Goal: Navigation & Orientation: Find specific page/section

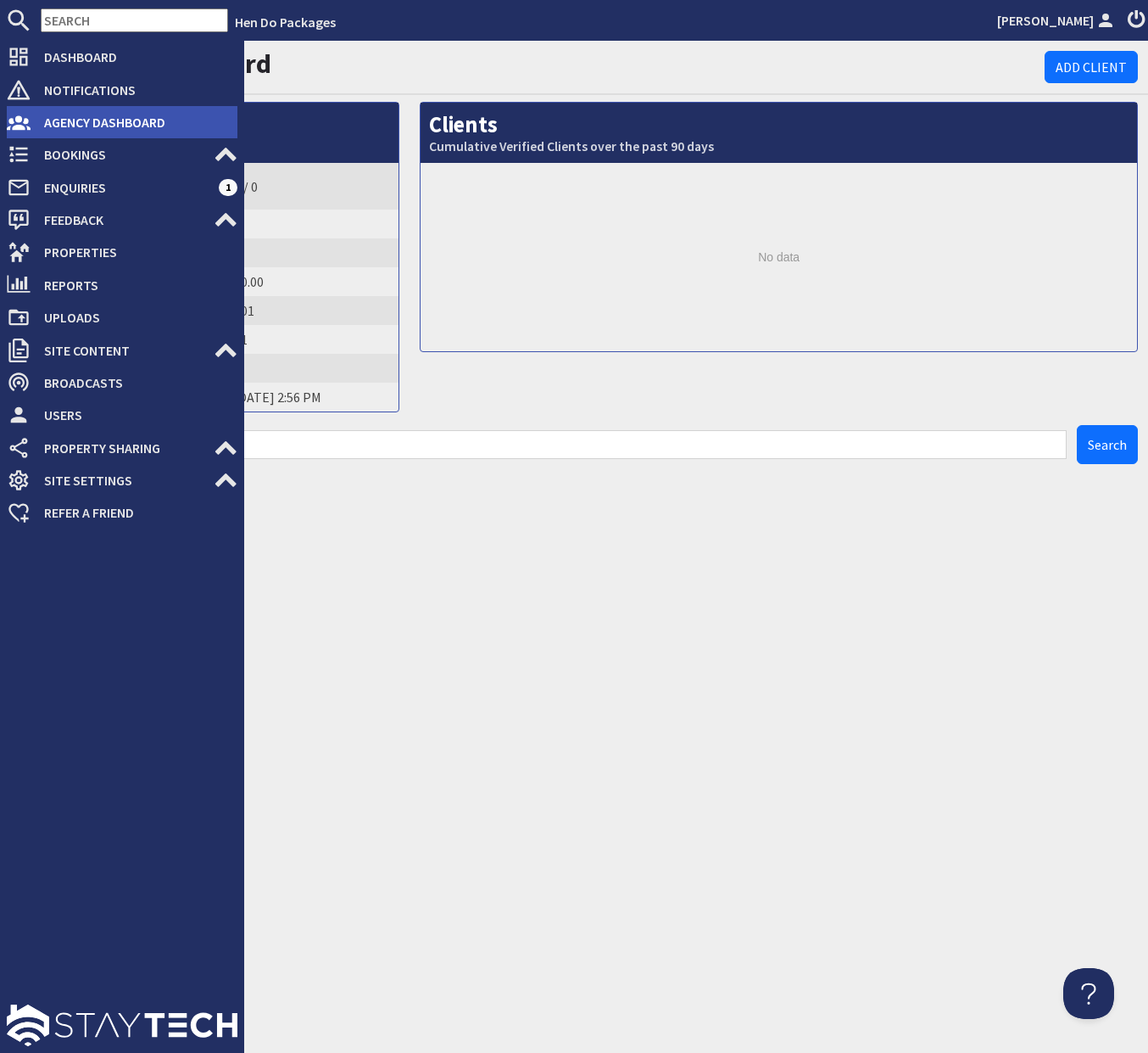
click at [54, 115] on span "Agency Dashboard" at bounding box center [133, 121] width 207 height 27
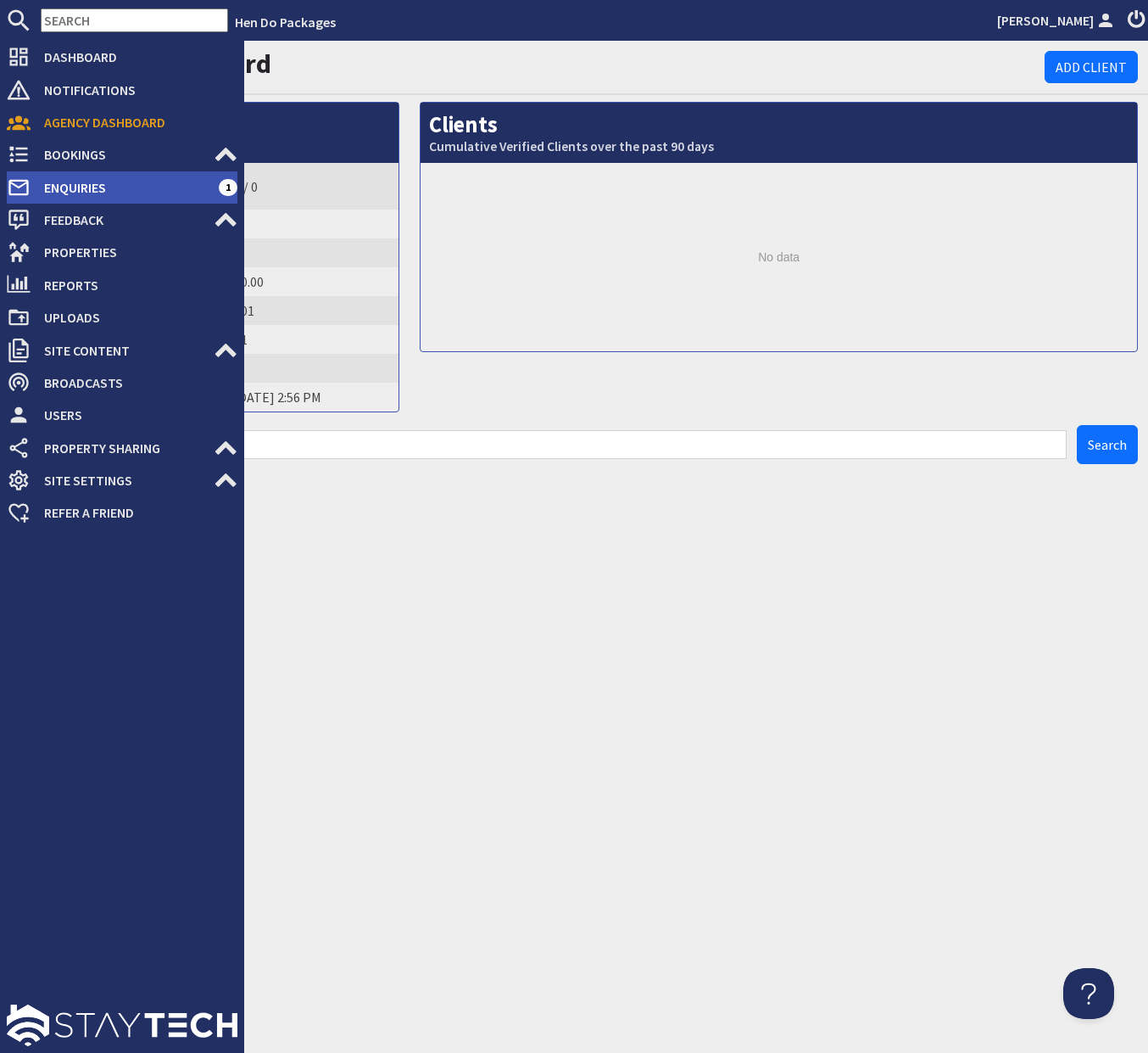
click at [125, 203] on li "Enquiries 1" at bounding box center [121, 187] width 231 height 32
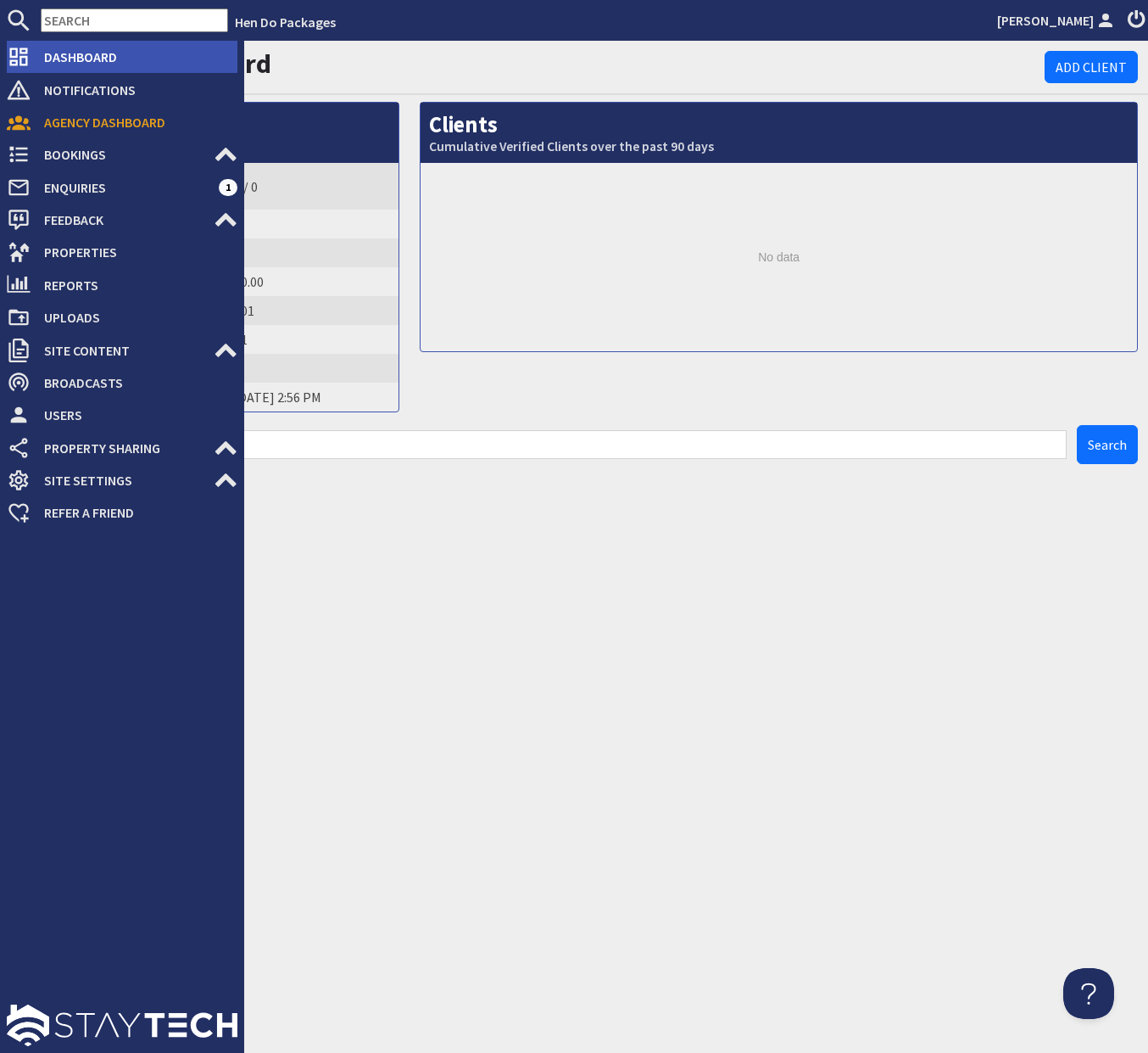
click at [97, 69] on span "Dashboard" at bounding box center [133, 57] width 207 height 27
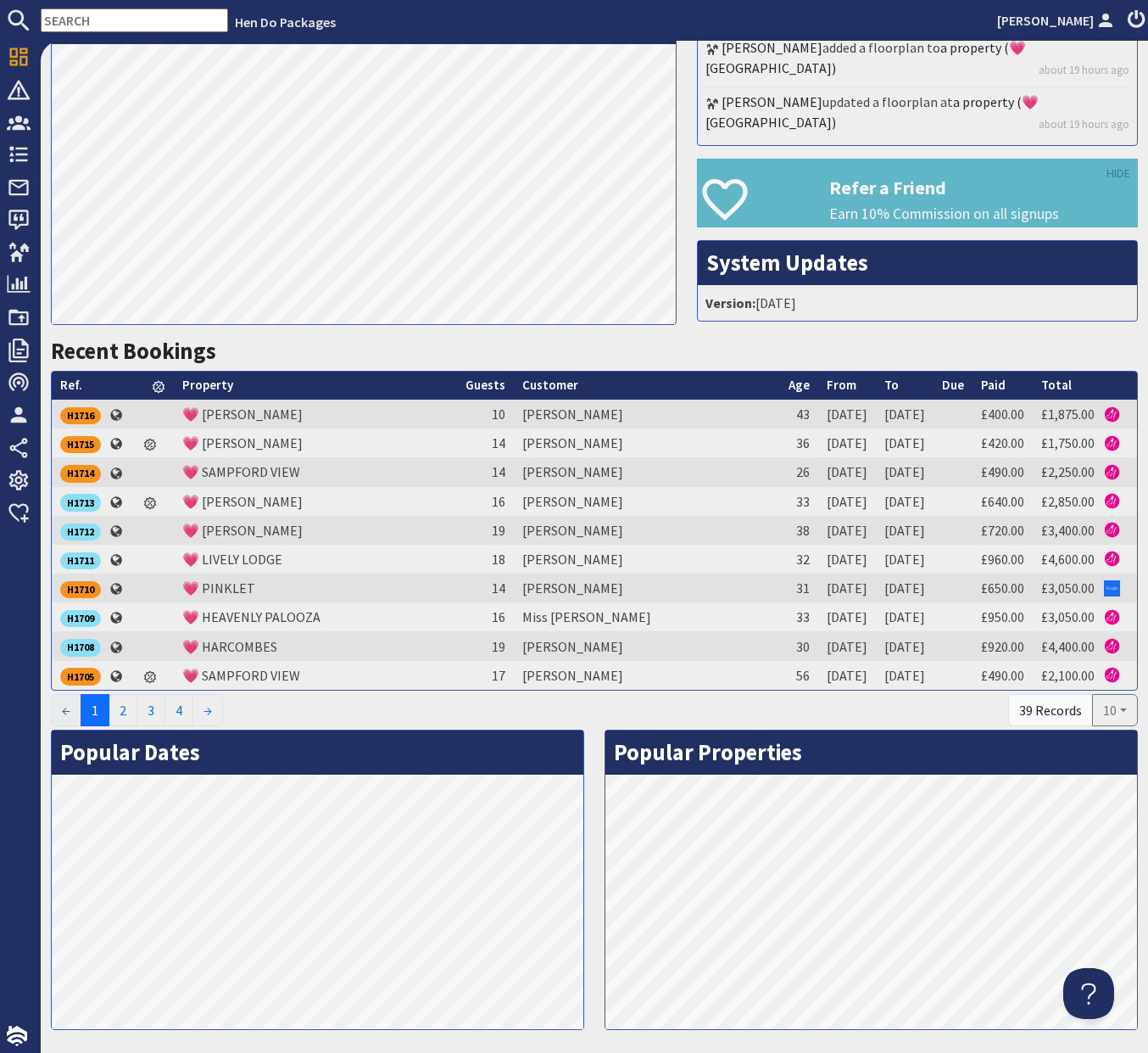
scroll to position [436, 0]
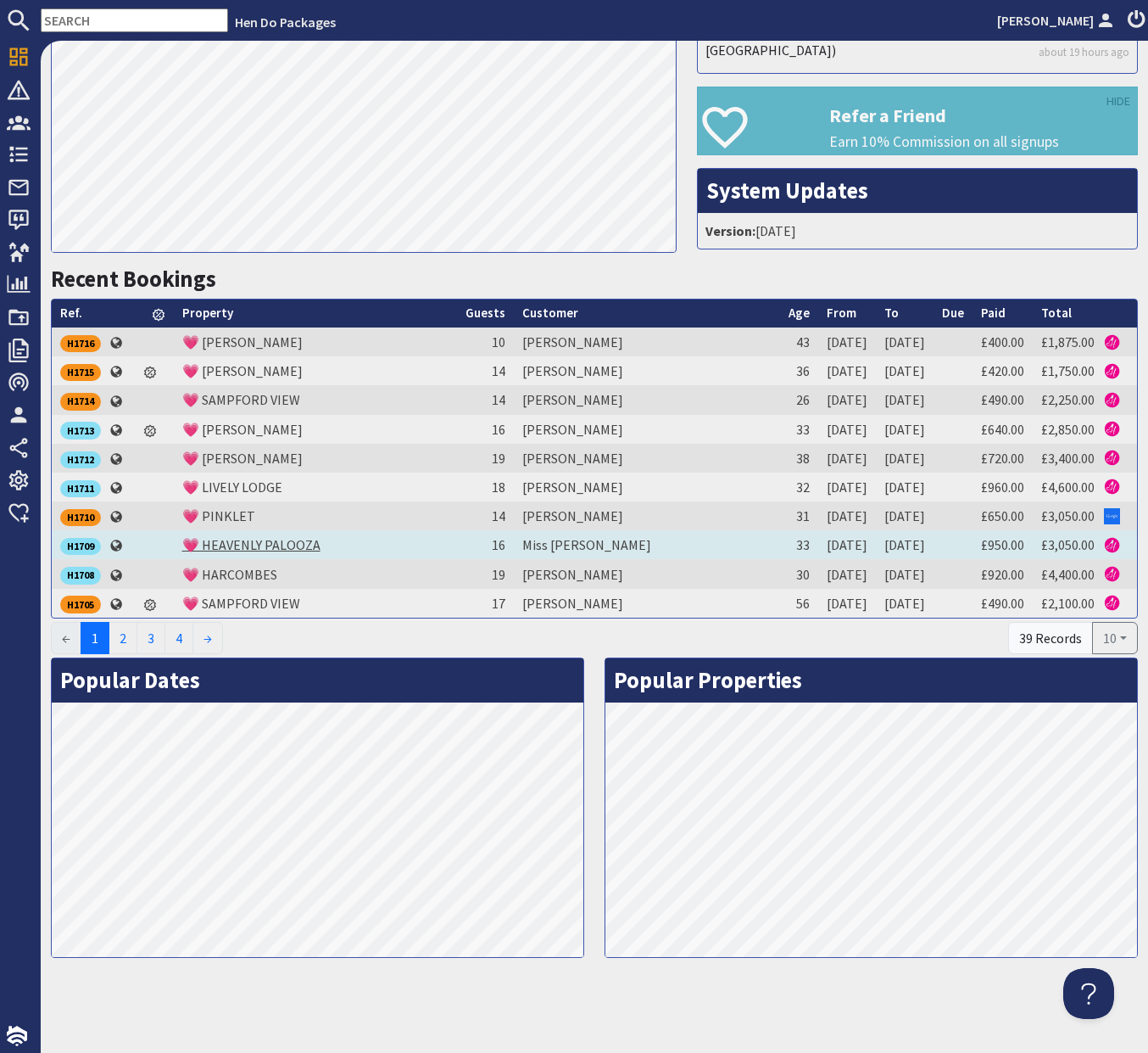
click at [292, 545] on link "💗 HEAVENLY PALOOZA" at bounding box center [251, 545] width 138 height 17
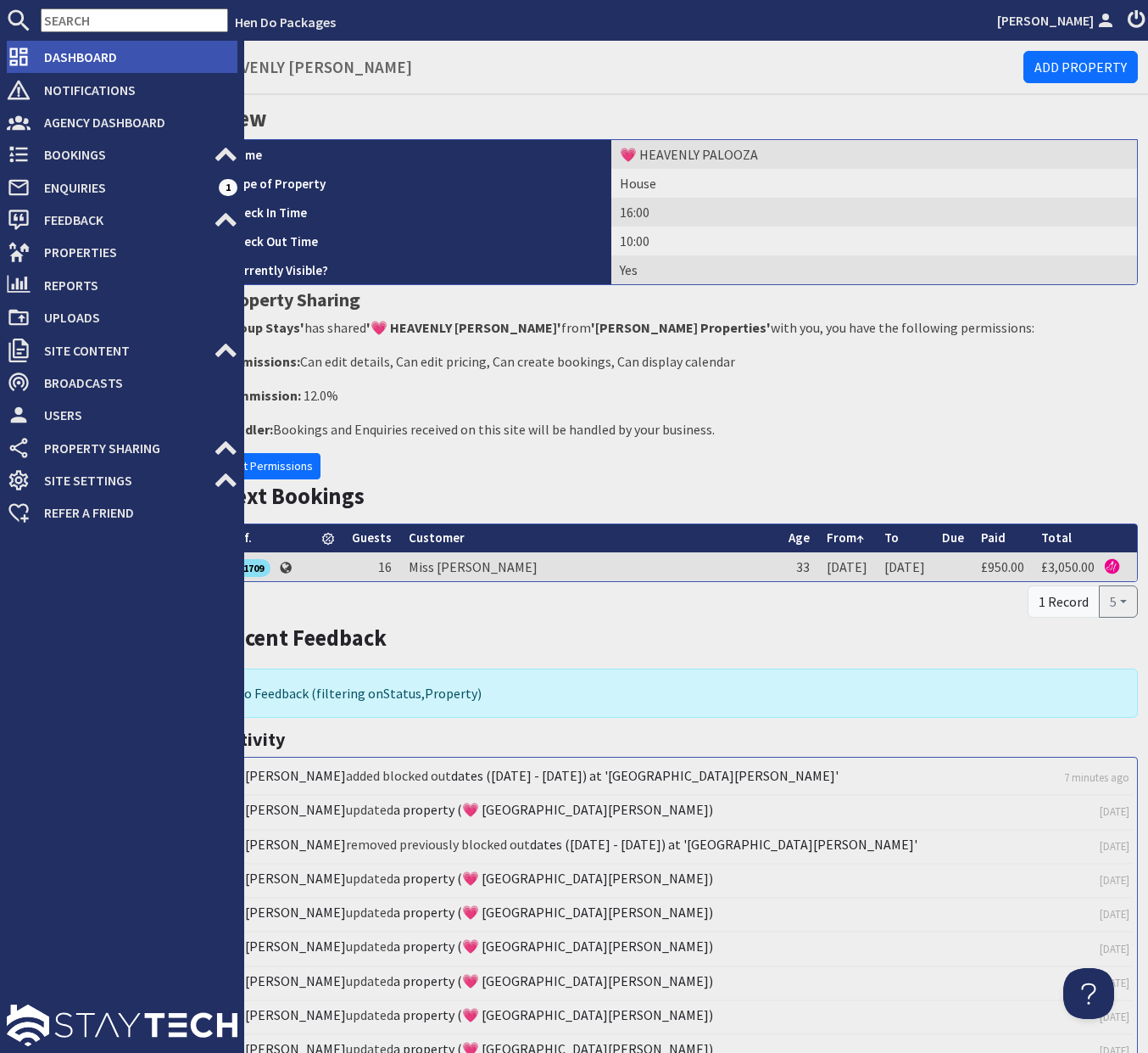
click at [21, 48] on use at bounding box center [19, 57] width 18 height 18
